Goal: Task Accomplishment & Management: Use online tool/utility

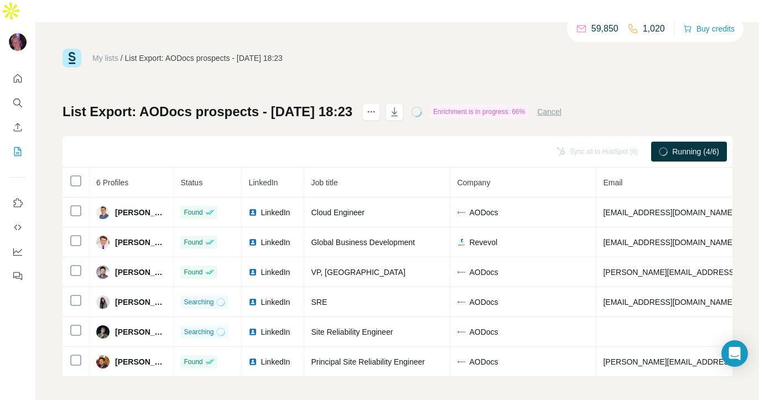
click at [75, 136] on div "Sync all to HubSpot (6) Running (4/6)" at bounding box center [398, 152] width 670 height 32
click at [81, 174] on icon at bounding box center [75, 180] width 13 height 13
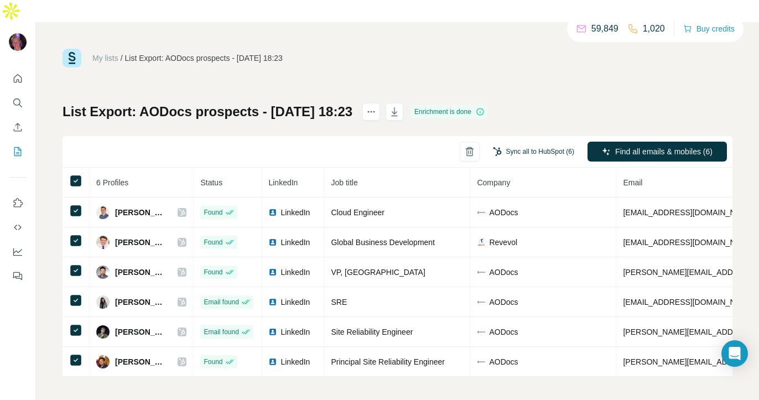
click at [540, 143] on button "Sync all to HubSpot (6)" at bounding box center [533, 151] width 97 height 17
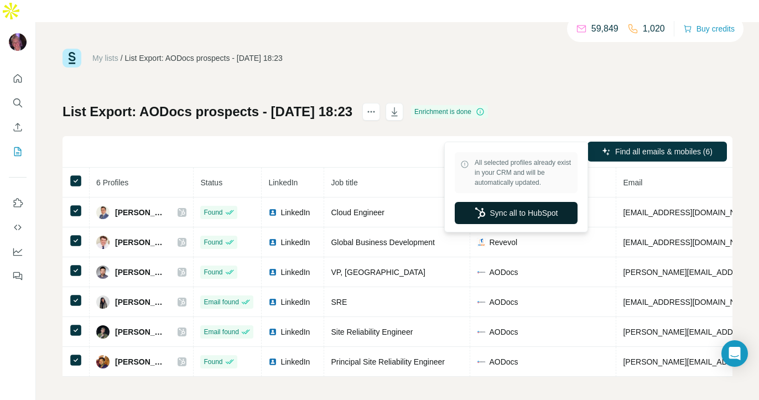
click at [504, 211] on button "Sync all to HubSpot" at bounding box center [516, 213] width 123 height 22
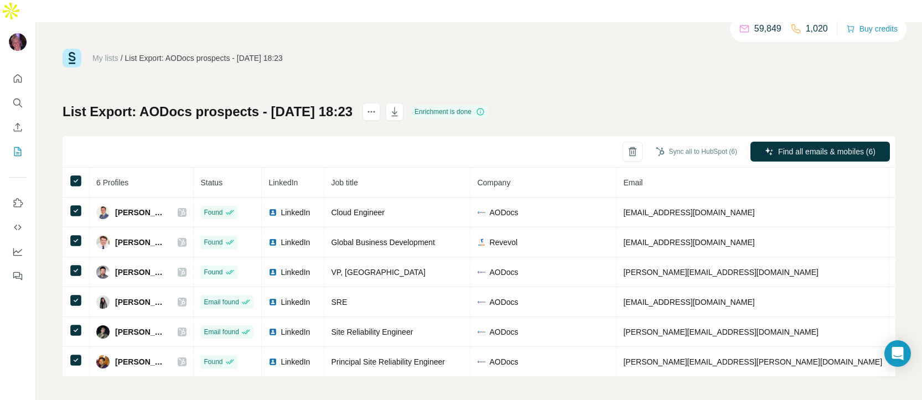
click at [194, 168] on th "6 Profiles" at bounding box center [142, 183] width 104 height 30
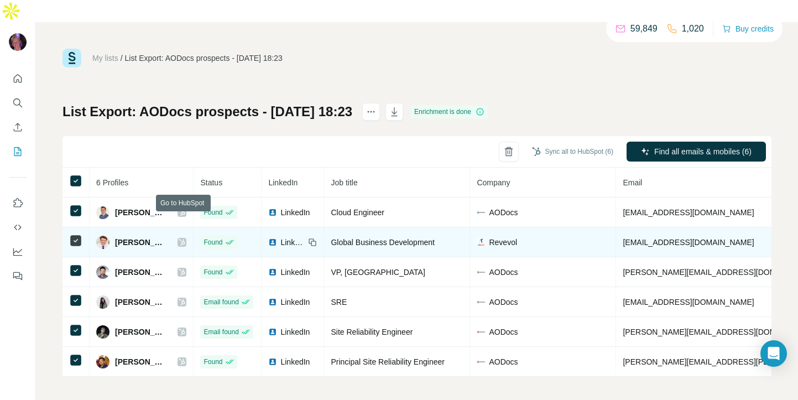
click at [185, 239] on icon at bounding box center [182, 242] width 6 height 7
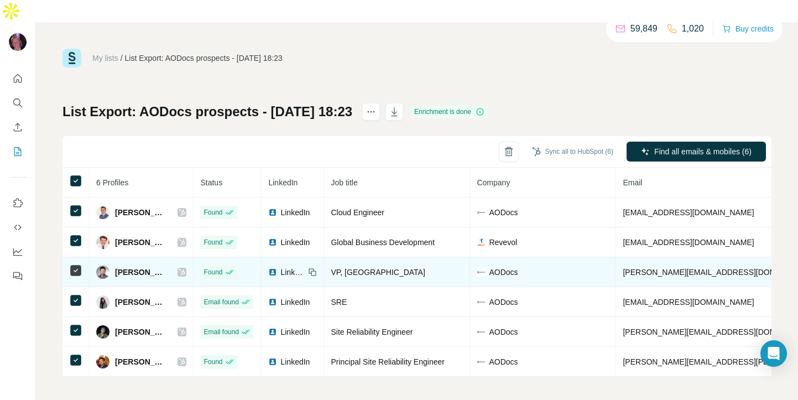
click at [183, 268] on icon at bounding box center [182, 272] width 7 height 9
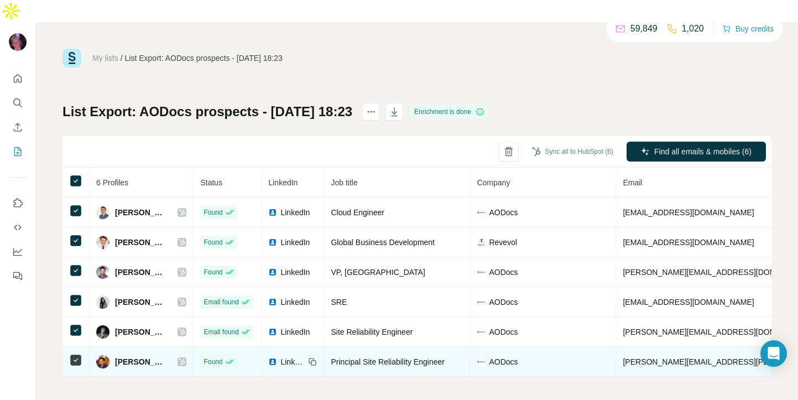
click at [183, 357] on icon at bounding box center [182, 361] width 7 height 9
